Goal: Transaction & Acquisition: Subscribe to service/newsletter

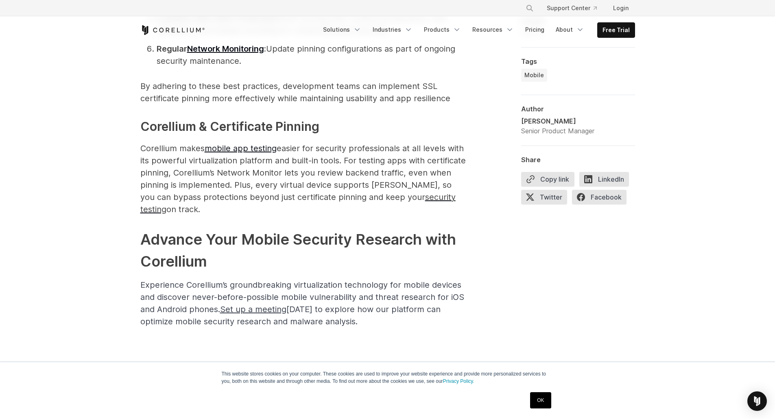
scroll to position [2167, 0]
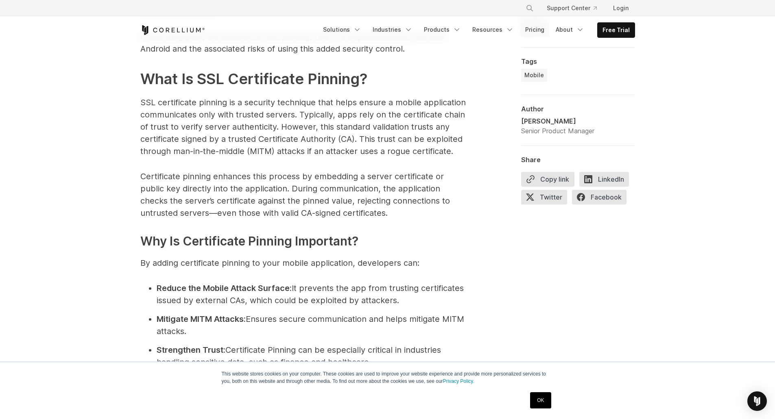
click at [529, 26] on link "Pricing" at bounding box center [534, 29] width 29 height 15
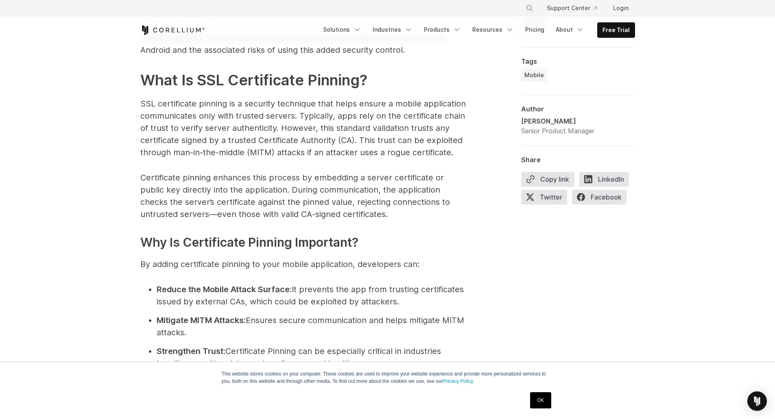
scroll to position [529, 0]
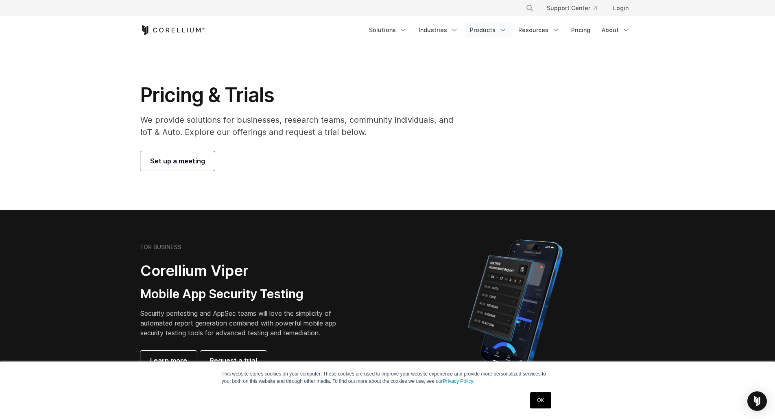
click at [480, 29] on link "Products" at bounding box center [488, 30] width 47 height 15
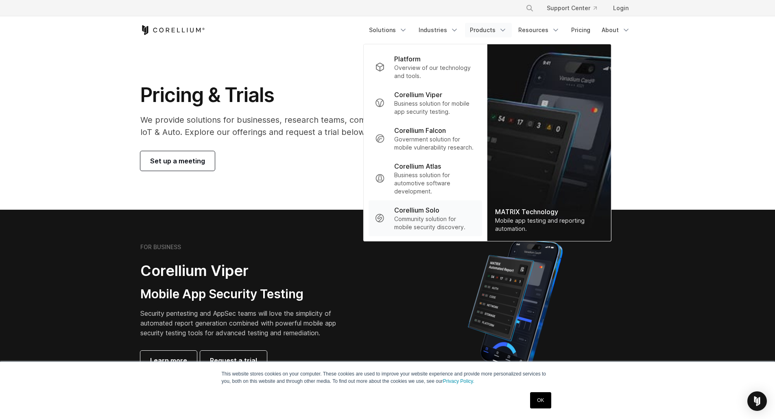
click at [445, 222] on p "Community solution for mobile security discovery." at bounding box center [434, 223] width 81 height 16
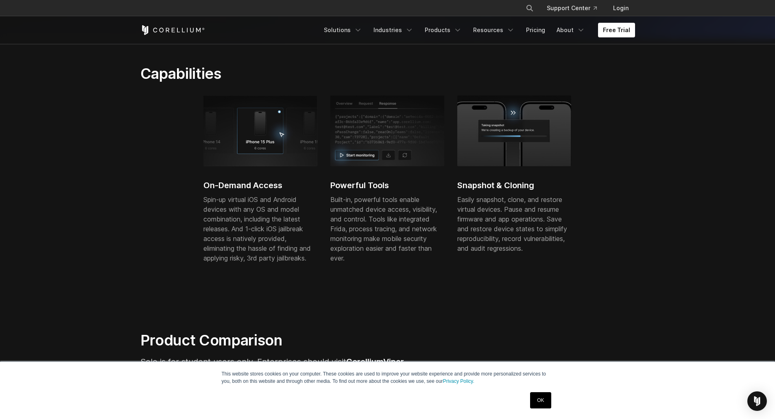
scroll to position [261, 0]
click at [425, 222] on p "Built-in, powerful tools enable unmatched device access, visibility, and contro…" at bounding box center [387, 228] width 114 height 68
click at [425, 214] on p "Built-in, powerful tools enable unmatched device access, visibility, and contro…" at bounding box center [387, 228] width 114 height 68
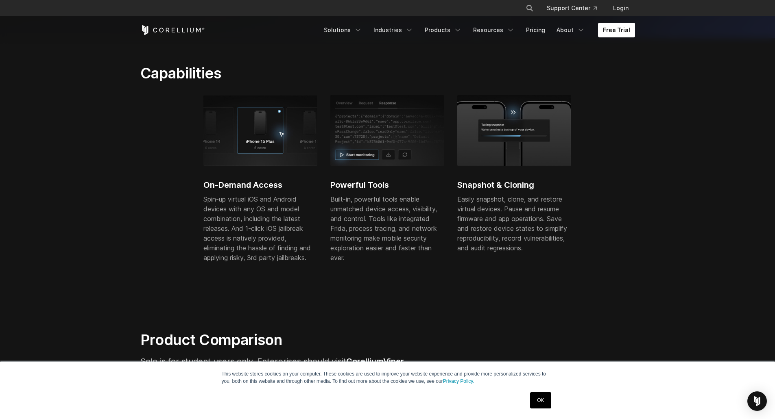
click at [425, 214] on p "Built-in, powerful tools enable unmatched device access, visibility, and contro…" at bounding box center [387, 228] width 114 height 68
drag, startPoint x: 425, startPoint y: 214, endPoint x: 412, endPoint y: 232, distance: 22.4
click at [412, 232] on p "Built-in, powerful tools enable unmatched device access, visibility, and contro…" at bounding box center [387, 228] width 114 height 68
